Goal: Information Seeking & Learning: Learn about a topic

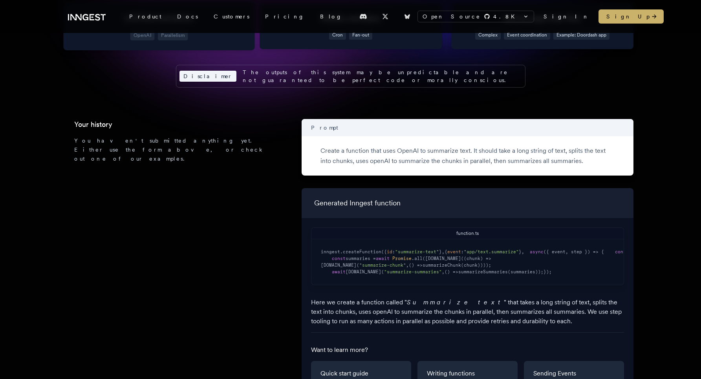
scroll to position [459, 0]
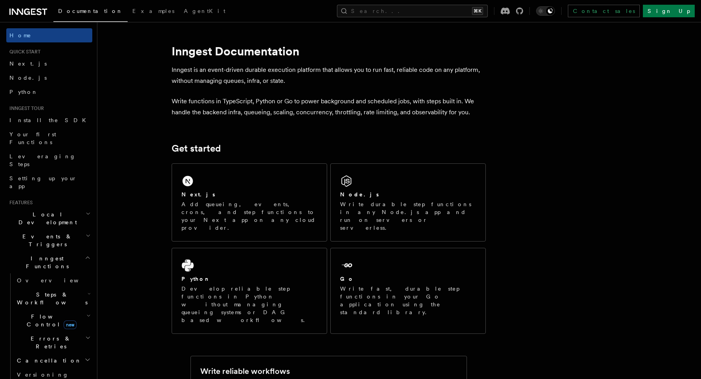
click at [555, 11] on button "Toggle dark mode" at bounding box center [545, 10] width 19 height 9
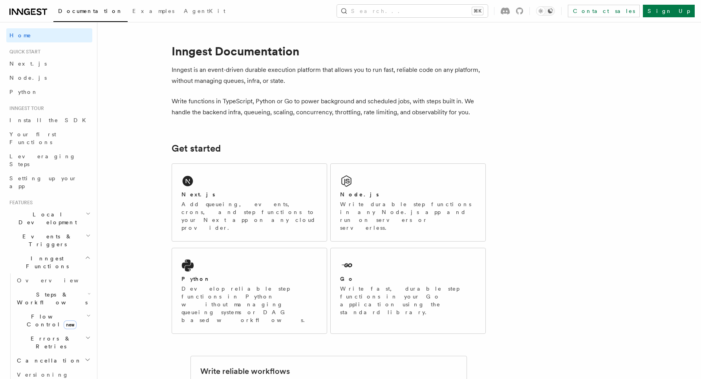
click at [546, 11] on div "Toggle dark mode" at bounding box center [540, 10] width 9 height 9
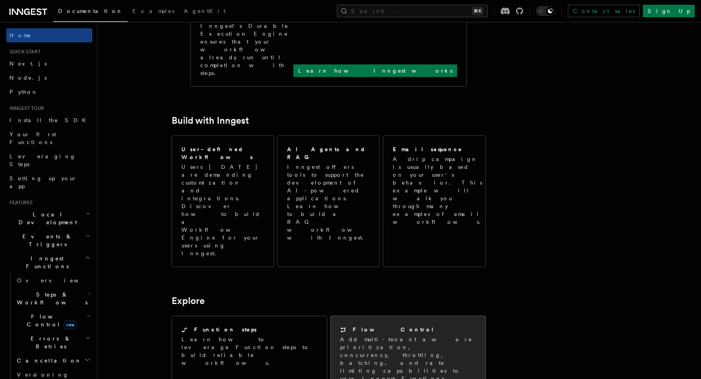
scroll to position [415, 0]
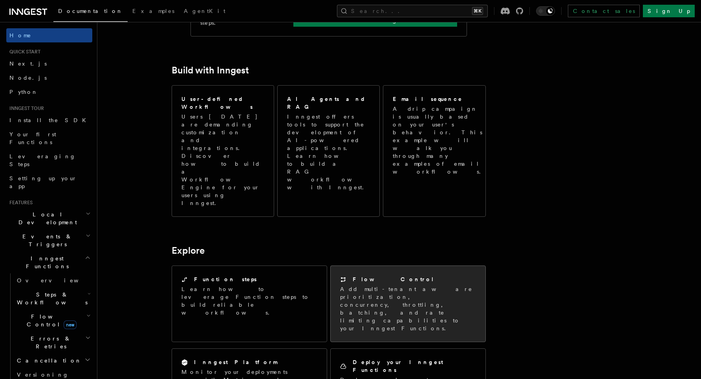
click at [408, 285] on p "Add multi-tenant aware prioritization, concurrency, throttling, batching, and r…" at bounding box center [408, 308] width 136 height 47
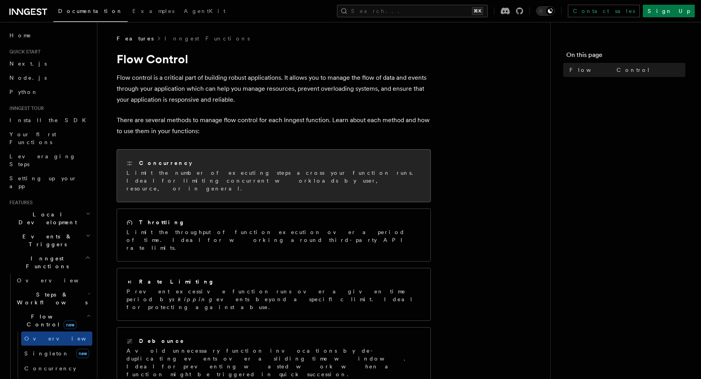
scroll to position [69, 0]
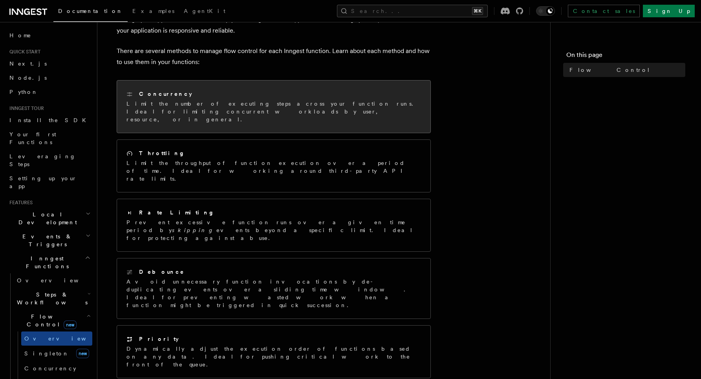
click at [372, 98] on div "Concurrency" at bounding box center [274, 94] width 295 height 8
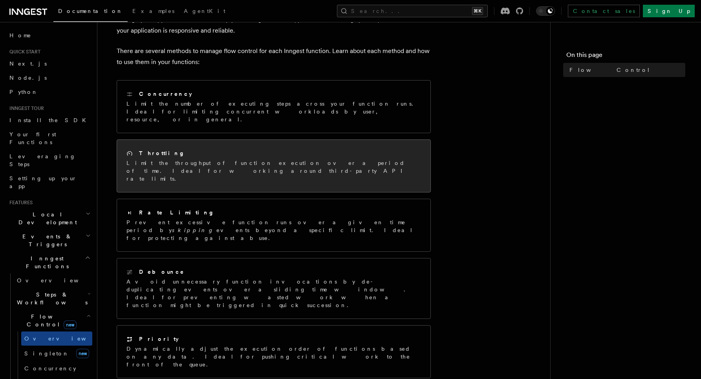
click at [341, 159] on p "Limit the throughput of function execution over a period of time. Ideal for wor…" at bounding box center [274, 171] width 295 height 24
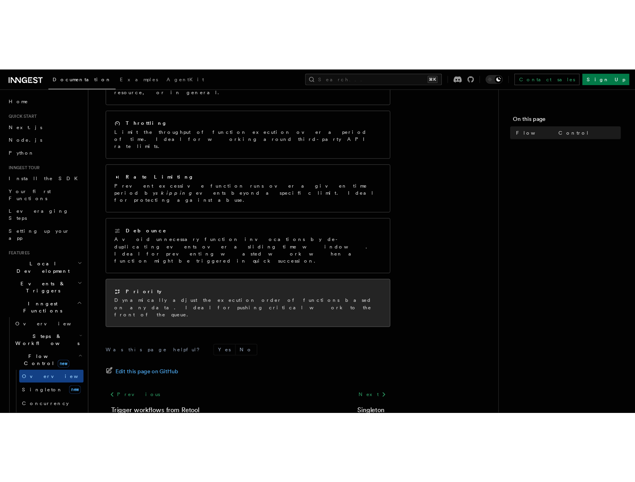
scroll to position [60, 0]
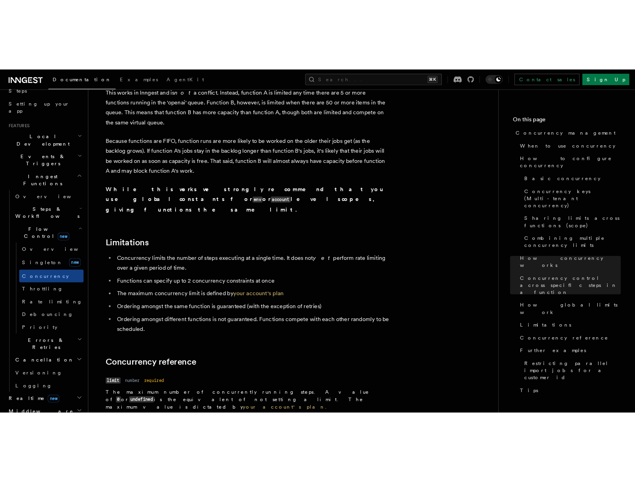
scroll to position [2483, 0]
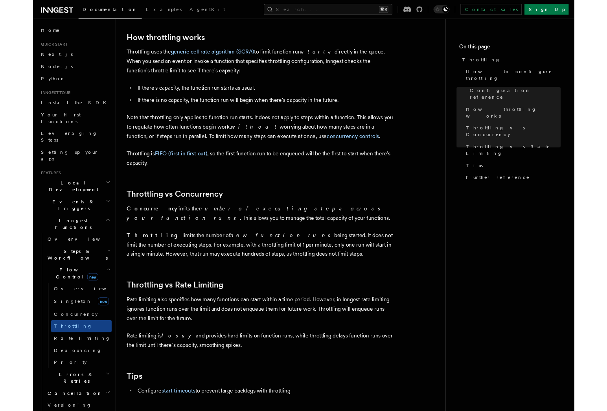
scroll to position [522, 0]
